Goal: Task Accomplishment & Management: Use online tool/utility

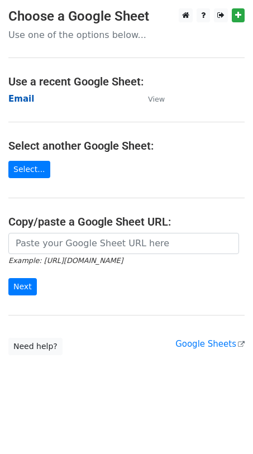
click at [19, 100] on strong "Email" at bounding box center [21, 99] width 26 height 10
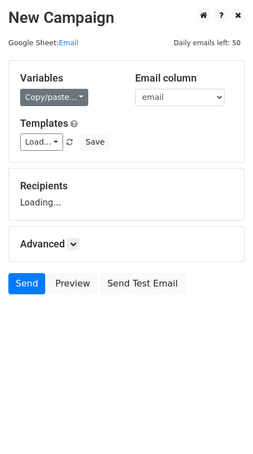
click at [37, 90] on link "Copy/paste..." at bounding box center [54, 97] width 68 height 17
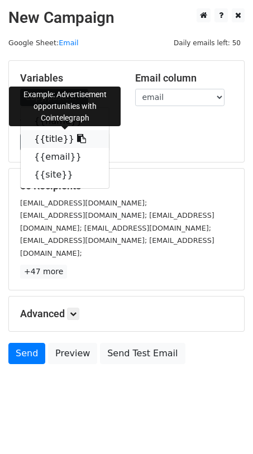
click at [54, 143] on link "{{title}}" at bounding box center [65, 139] width 88 height 18
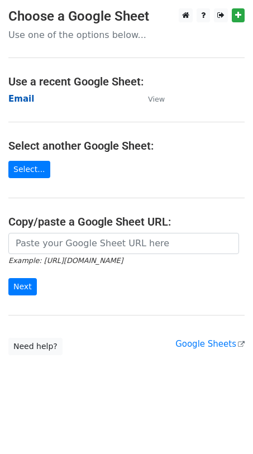
click at [21, 103] on strong "Email" at bounding box center [21, 99] width 26 height 10
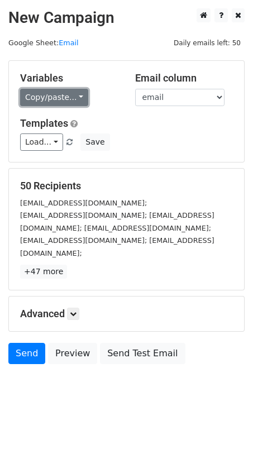
click at [52, 102] on link "Copy/paste..." at bounding box center [54, 97] width 68 height 17
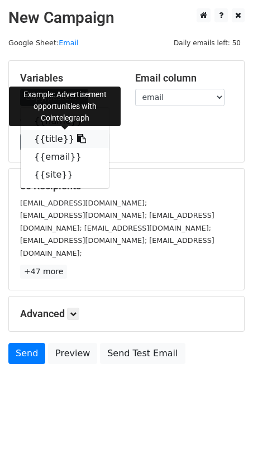
click at [55, 141] on link "{{title}}" at bounding box center [65, 139] width 88 height 18
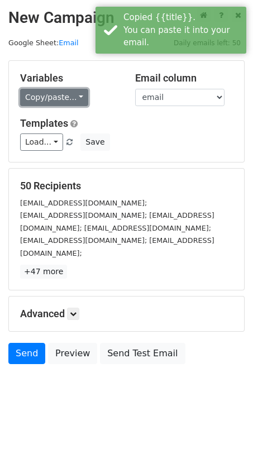
click at [54, 89] on link "Copy/paste..." at bounding box center [54, 97] width 68 height 17
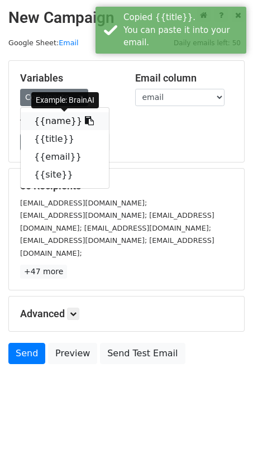
click at [63, 120] on link "{{name}}" at bounding box center [65, 121] width 88 height 18
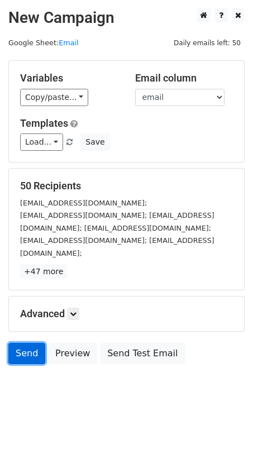
click at [30, 343] on link "Send" at bounding box center [26, 353] width 37 height 21
